Goal: Navigation & Orientation: Find specific page/section

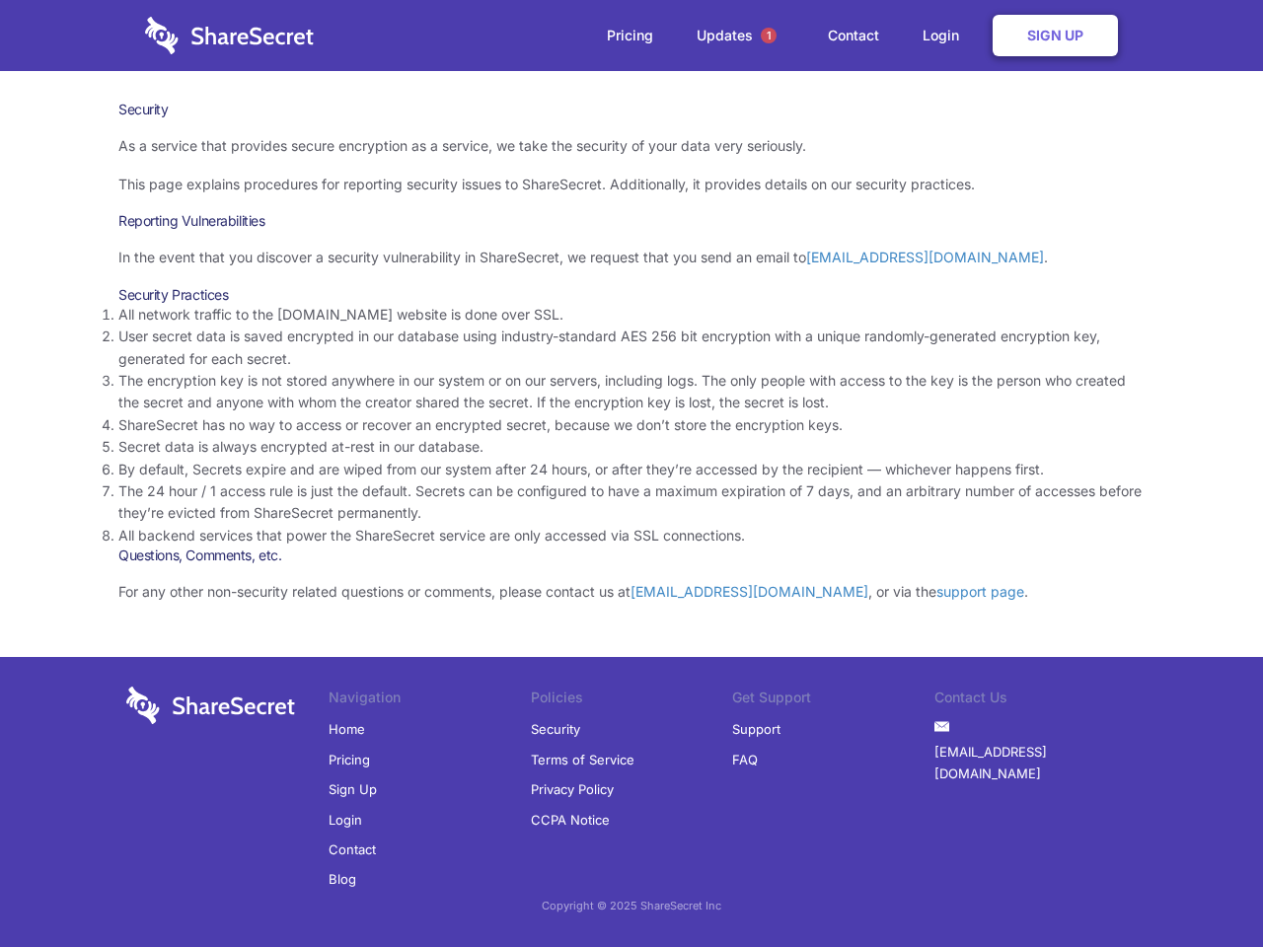
click at [631, 474] on li "By default, Secrets expire and are wiped from our system after 24 hours, or aft…" at bounding box center [631, 470] width 1026 height 22
click at [769, 36] on span "1" at bounding box center [769, 36] width 16 height 16
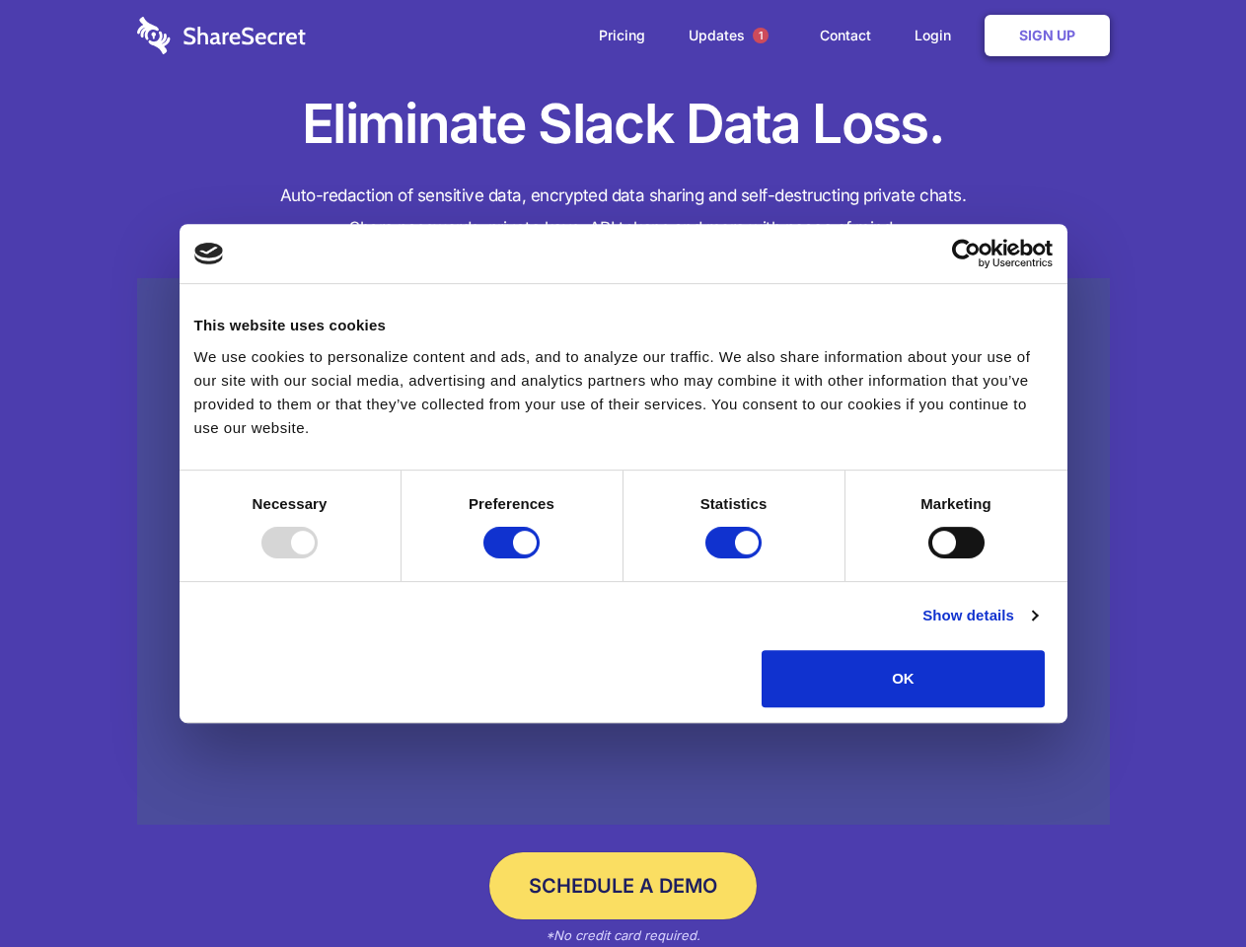
click at [318, 558] on div at bounding box center [289, 543] width 56 height 32
click at [540, 558] on input "Preferences" at bounding box center [511, 543] width 56 height 32
checkbox input "false"
click at [736, 558] on input "Statistics" at bounding box center [733, 543] width 56 height 32
checkbox input "false"
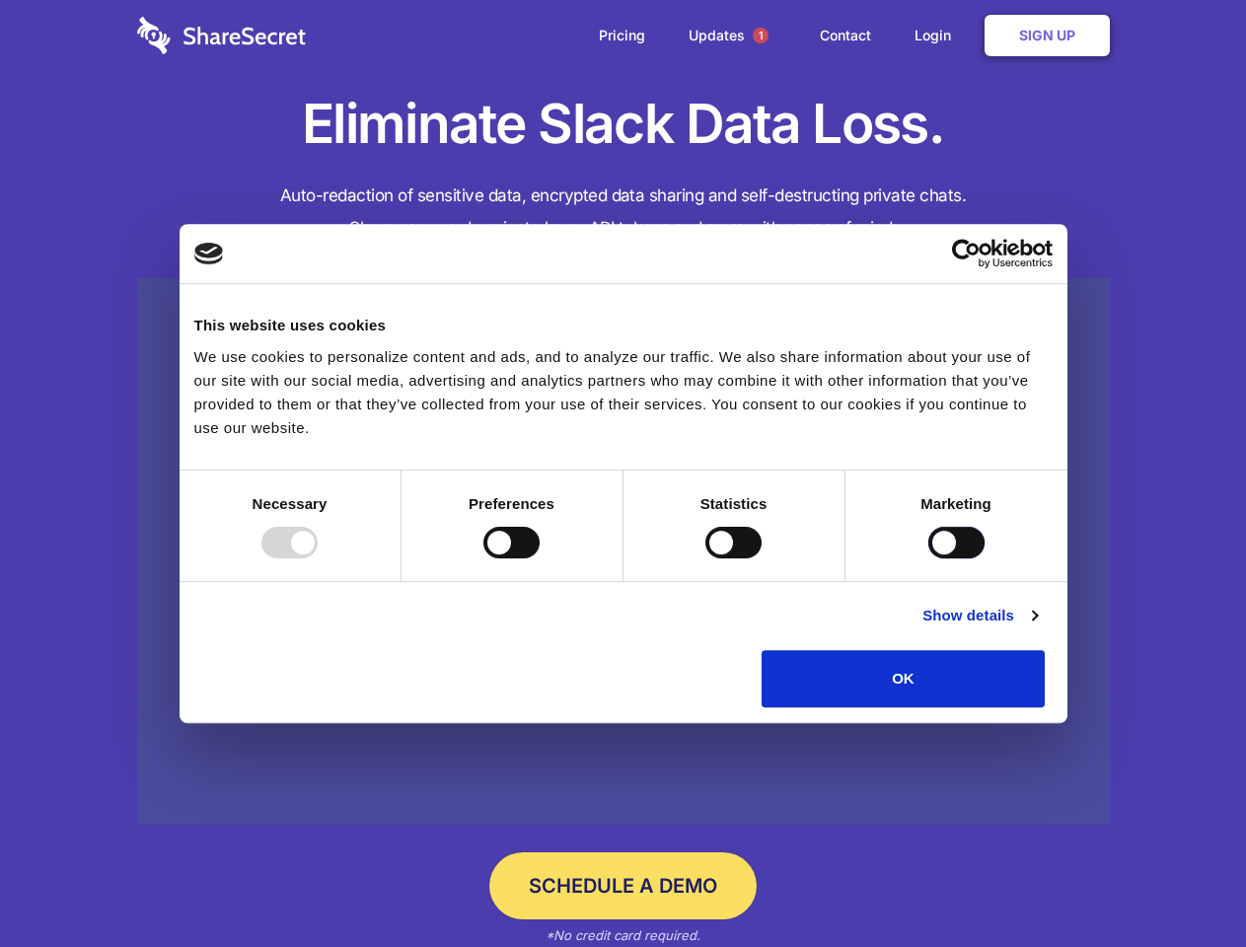
click at [928, 558] on input "Marketing" at bounding box center [956, 543] width 56 height 32
checkbox input "true"
click at [1037, 628] on link "Show details" at bounding box center [980, 616] width 114 height 24
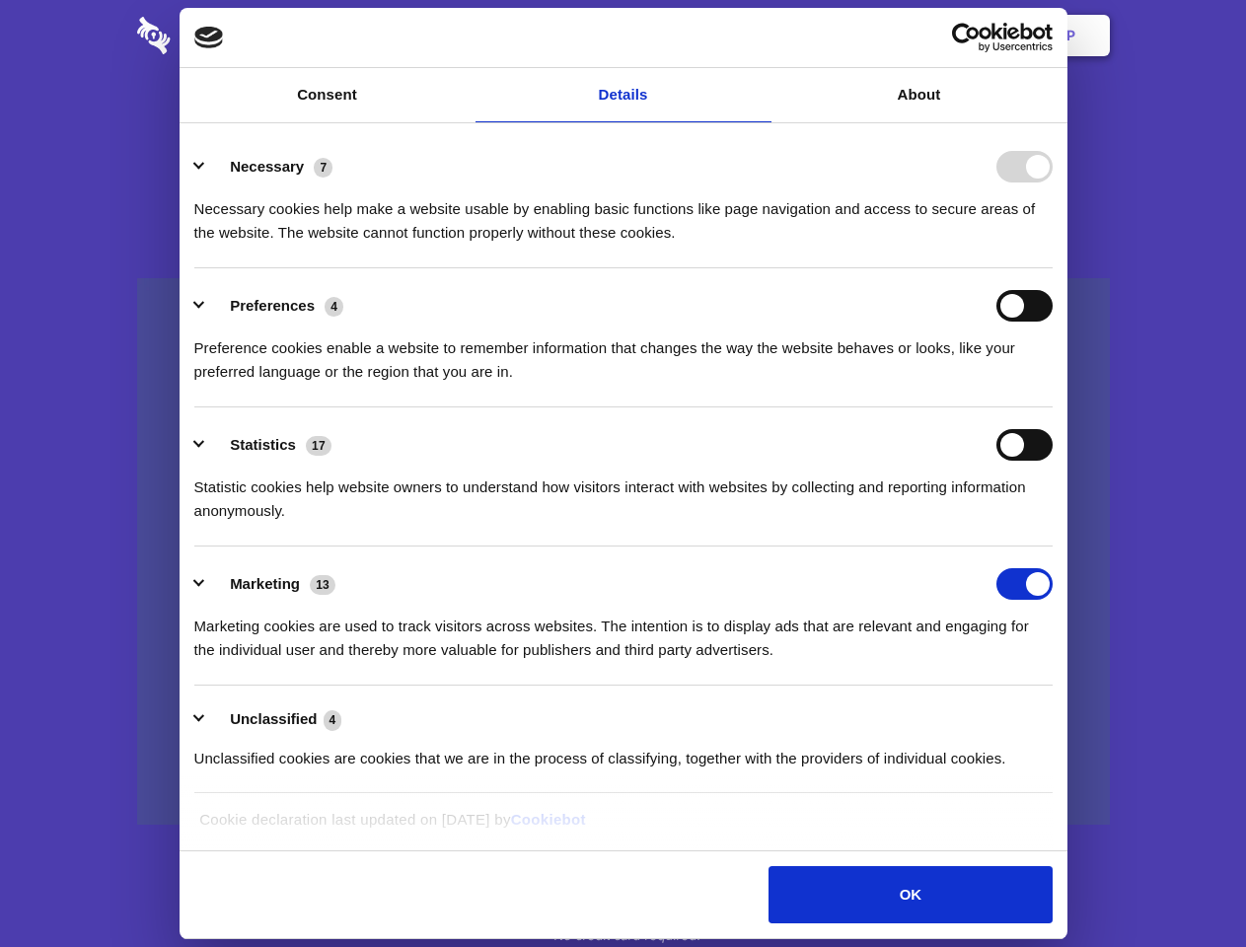
click at [1053, 245] on div "Necessary cookies help make a website usable by enabling basic functions like p…" at bounding box center [623, 214] width 858 height 62
click at [760, 36] on span "1" at bounding box center [761, 36] width 16 height 16
